Goal: Submit feedback/report problem: Submit feedback/report problem

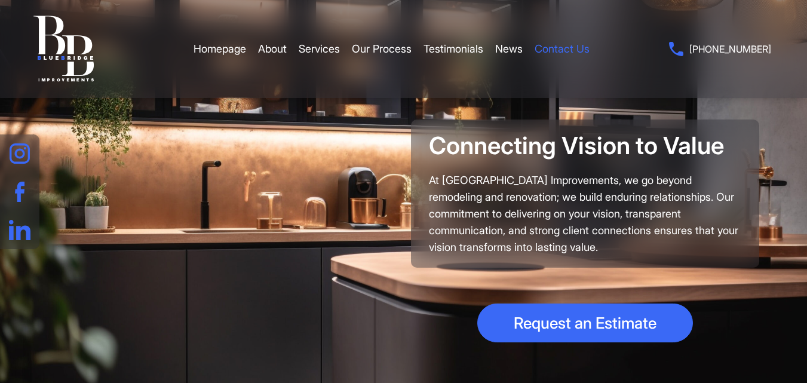
click at [582, 45] on link "Contact Us" at bounding box center [562, 49] width 55 height 36
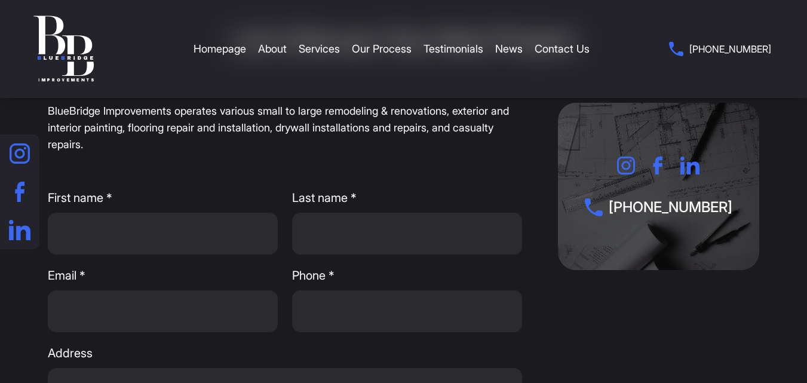
scroll to position [83, 0]
click at [224, 237] on input "First name *" at bounding box center [163, 235] width 230 height 42
type input "Wix Live Support"
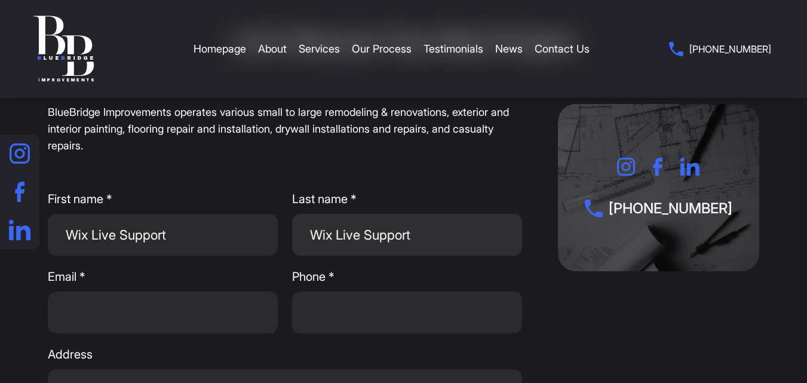
type input "USA"
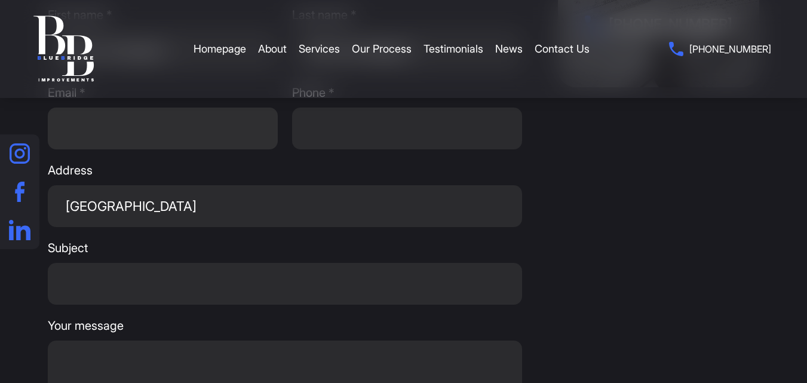
click at [176, 136] on input "Email *" at bounding box center [163, 129] width 230 height 42
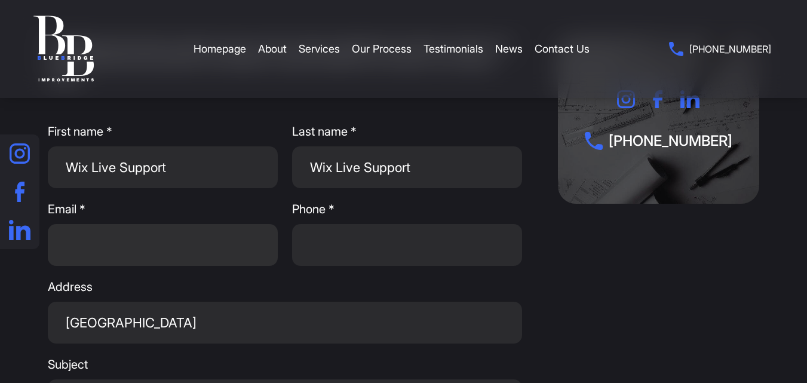
scroll to position [149, 0]
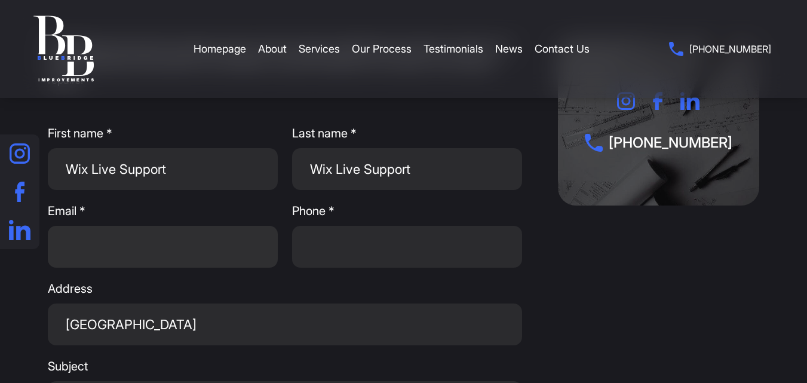
paste input "[DOMAIN_NAME][EMAIL_ADDRESS][DOMAIN_NAME]"
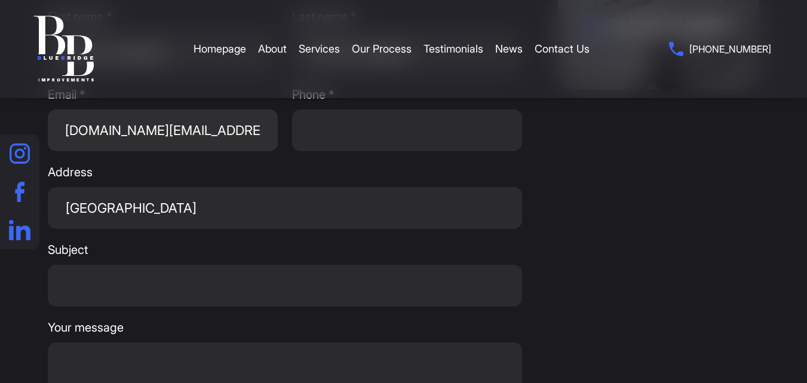
scroll to position [267, 0]
type input "[DOMAIN_NAME][EMAIL_ADDRESS][DOMAIN_NAME]"
click at [311, 282] on input "Subject" at bounding box center [285, 285] width 475 height 42
paste input "Immediate Attention Recommended: Security Concern on Your Website"
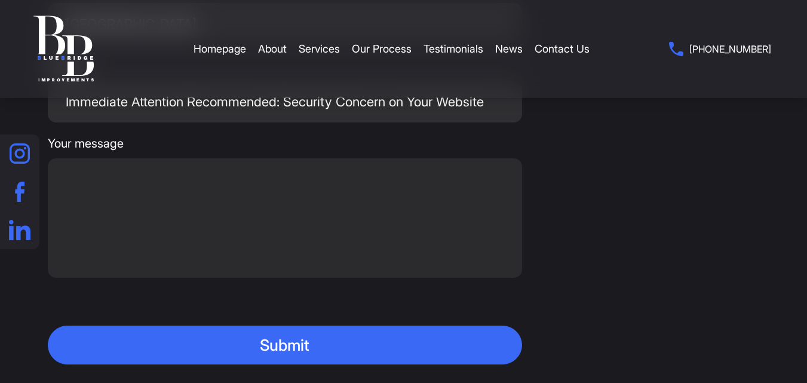
scroll to position [476, 0]
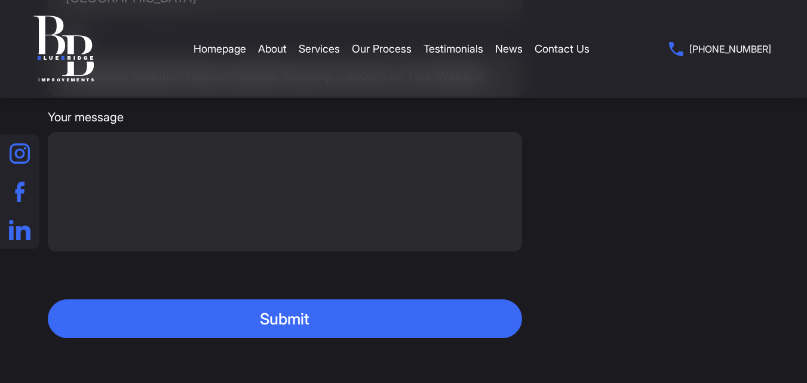
type input "Immediate Attention Recommended: Security Concern on Your Website"
click at [103, 205] on textarea "Your message" at bounding box center [285, 192] width 475 height 120
paste textarea "Dear Merchant, We’ve identified a critical security issue on your website that …"
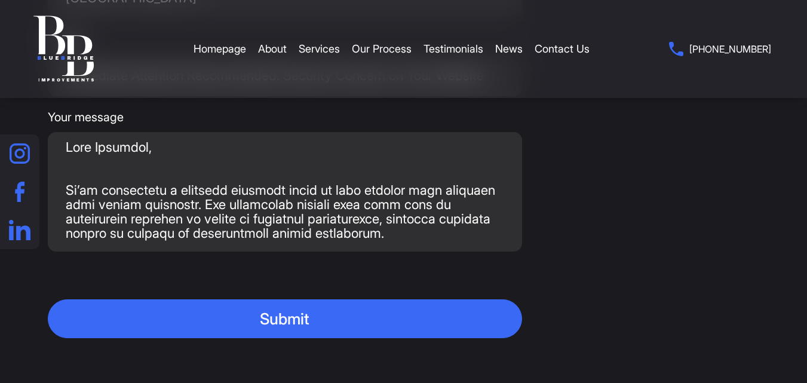
scroll to position [563, 0]
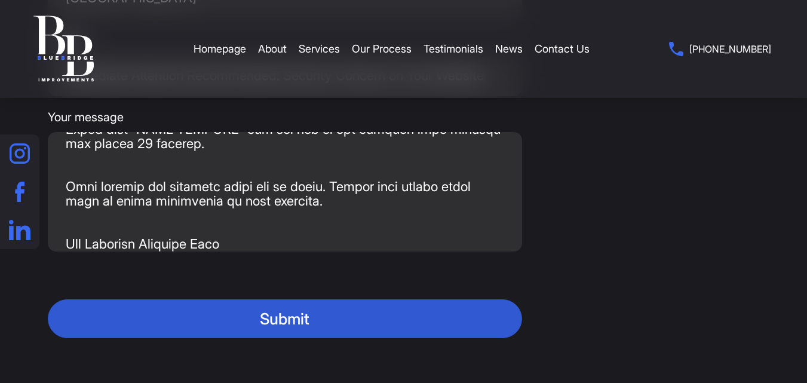
type textarea "Dear Merchant, We’ve identified a critical security issue on your website that …"
click at [247, 321] on button "Submit" at bounding box center [285, 318] width 475 height 39
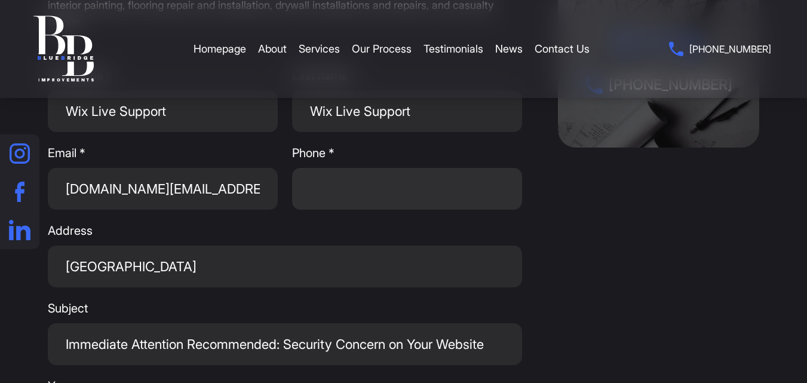
scroll to position [204, 0]
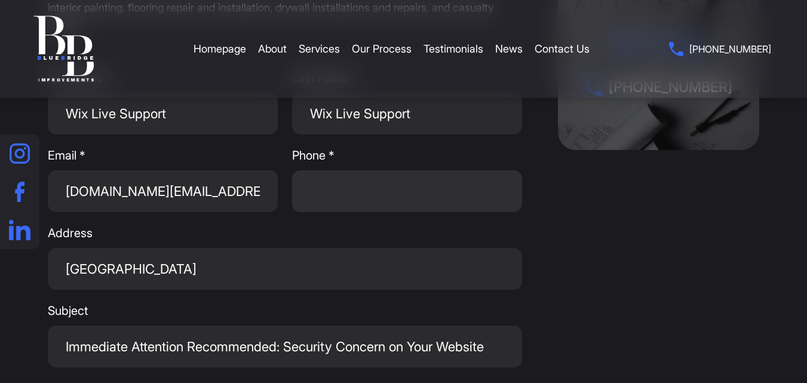
type input "z"
type input "+1987671573"
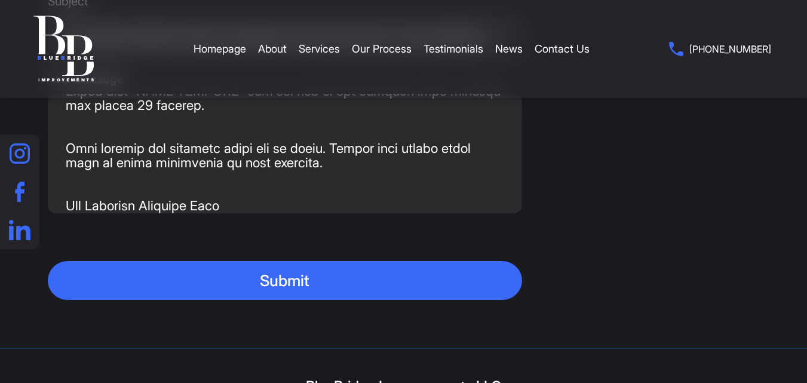
scroll to position [515, 0]
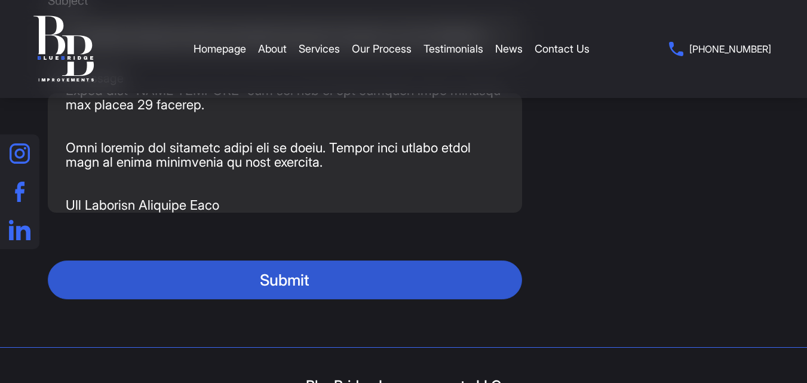
click at [301, 274] on button "Submit" at bounding box center [285, 280] width 475 height 39
